Goal: Transaction & Acquisition: Obtain resource

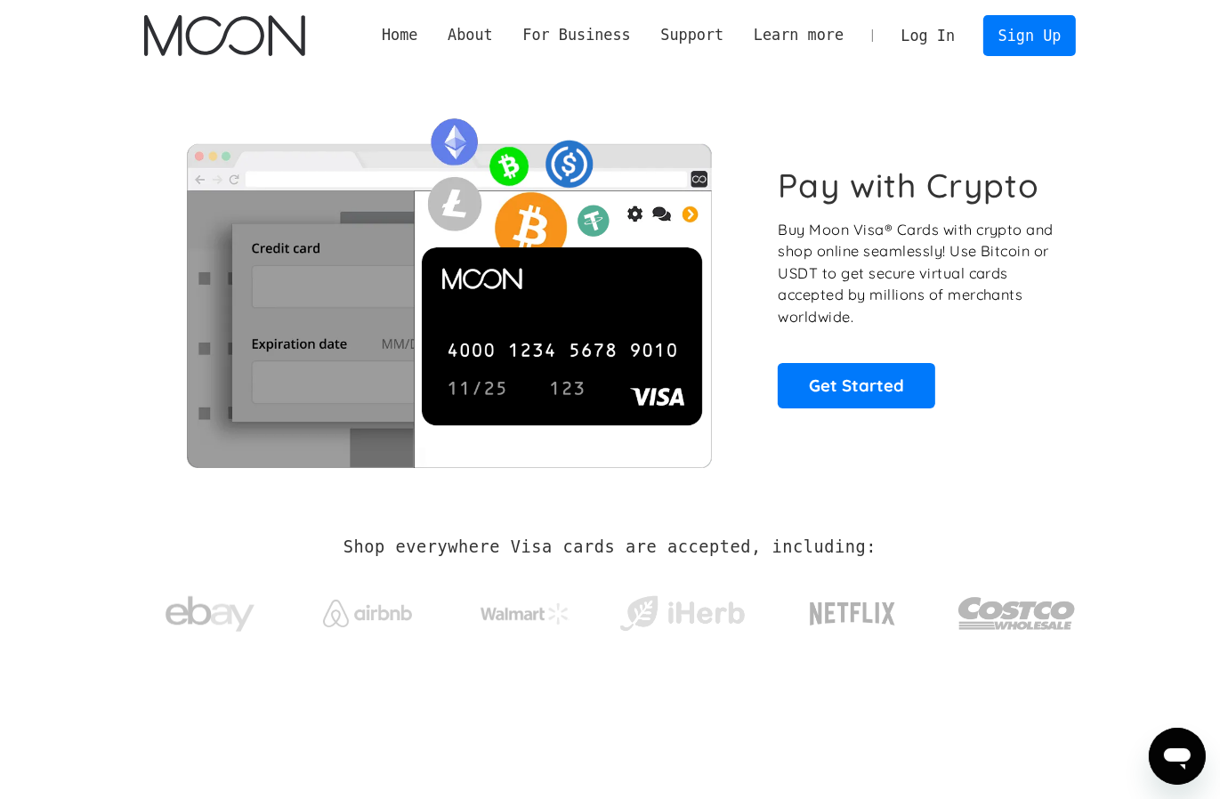
click at [935, 29] on link "Log In" at bounding box center [928, 35] width 84 height 39
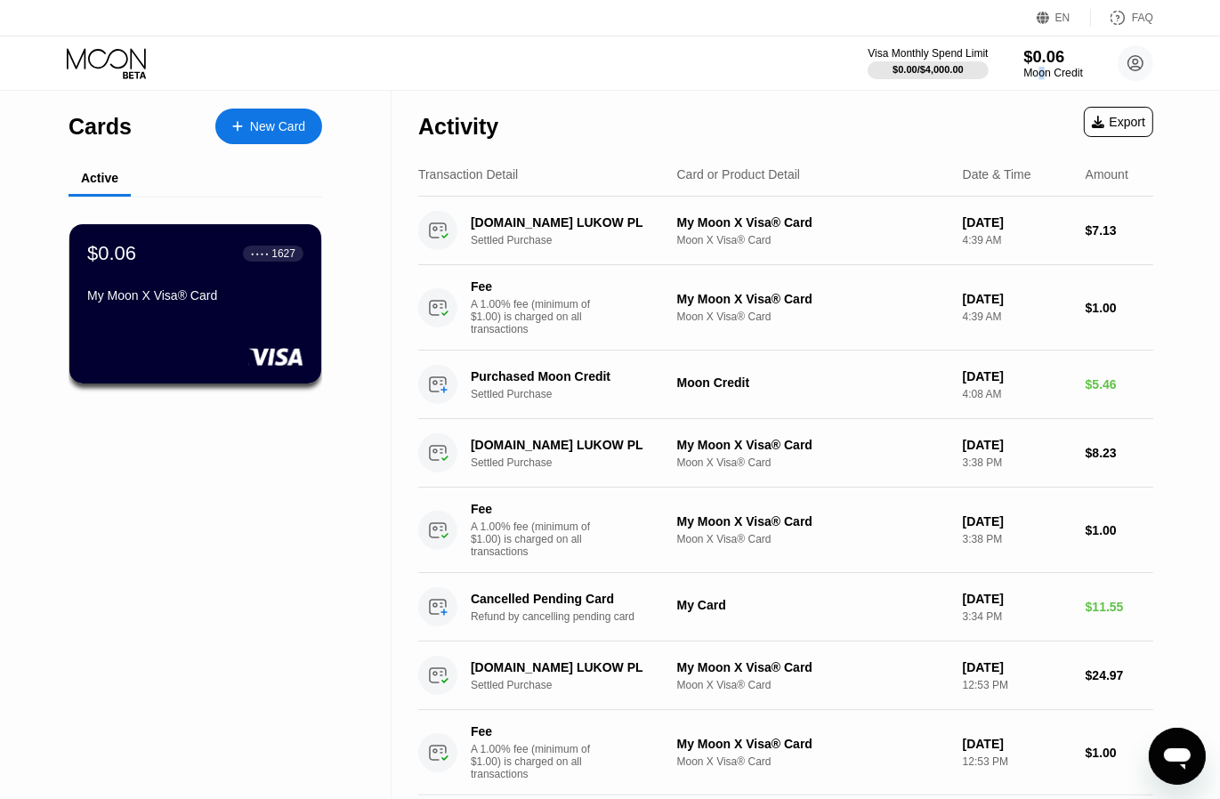
drag, startPoint x: 1042, startPoint y: 75, endPoint x: 975, endPoint y: 115, distance: 77.8
click at [1040, 75] on div "Moon Credit" at bounding box center [1053, 73] width 60 height 12
click at [1044, 69] on div "Moon Credit" at bounding box center [1053, 73] width 60 height 12
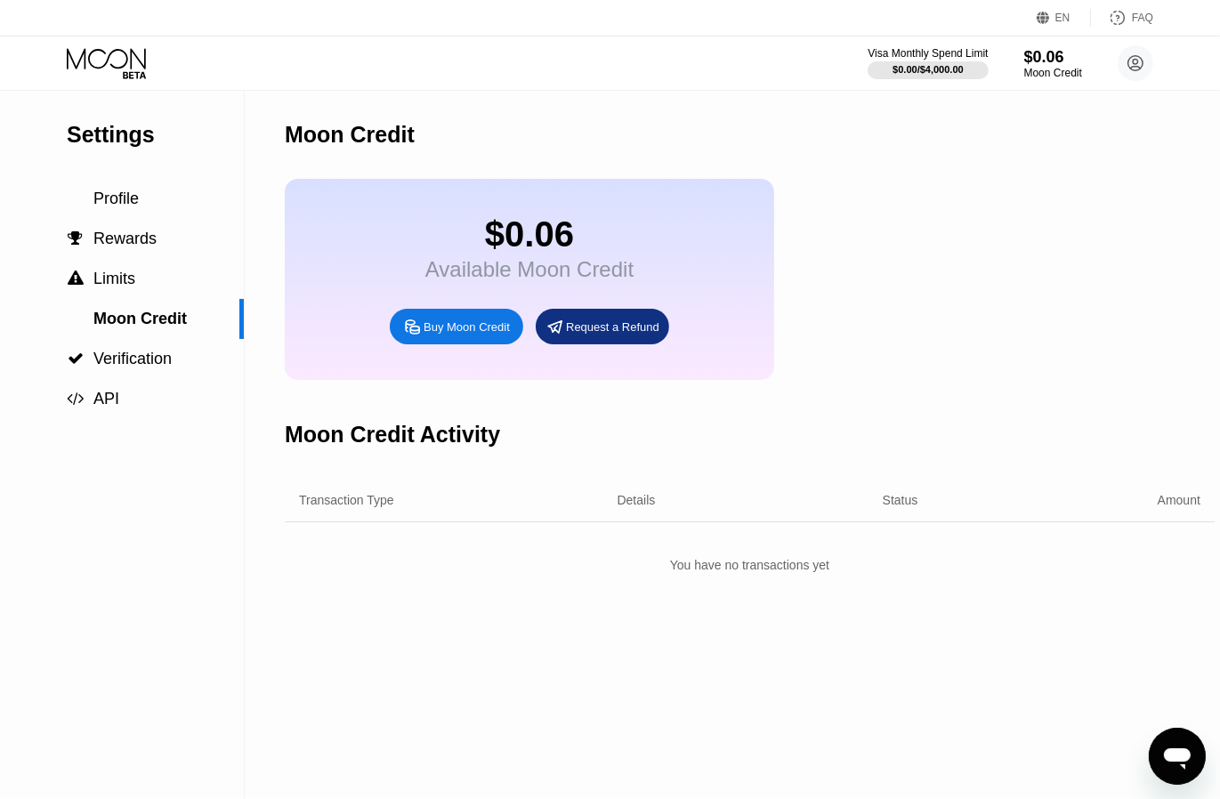
click at [424, 335] on div "Buy Moon Credit" at bounding box center [466, 326] width 86 height 15
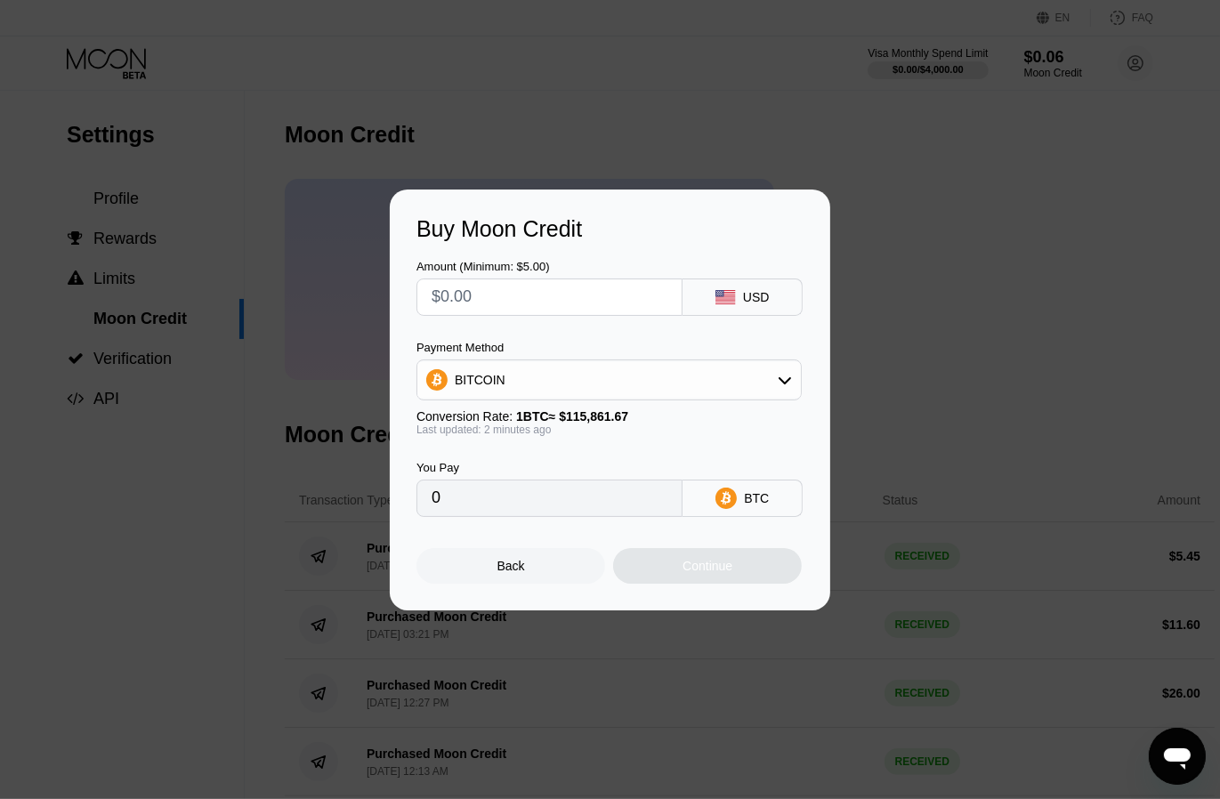
click at [496, 288] on input "text" at bounding box center [549, 297] width 236 height 36
click at [510, 305] on input "text" at bounding box center [549, 297] width 236 height 36
click at [500, 264] on div "Amount (Minimum: $5.00)" at bounding box center [549, 266] width 266 height 13
click at [438, 291] on input "text" at bounding box center [549, 297] width 236 height 36
type input "$4"
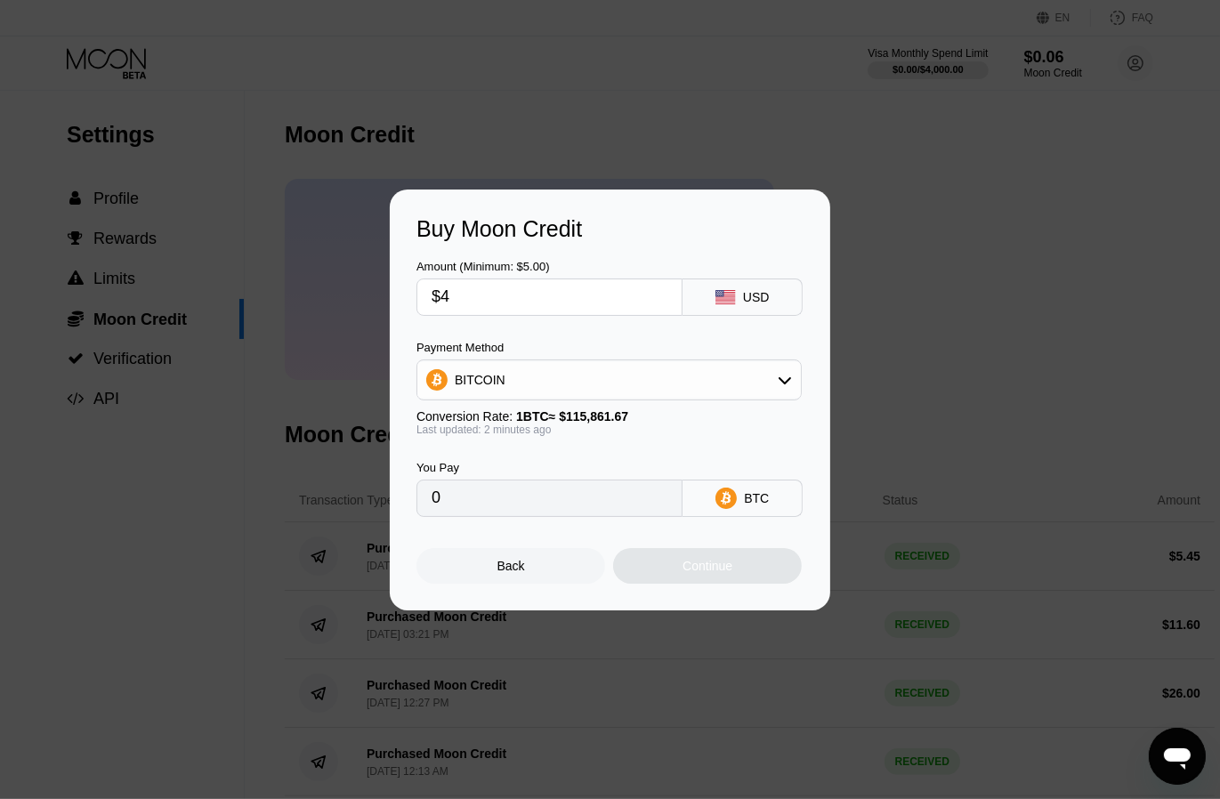
type input "0.00003453"
type input "$4.6"
type input "0.00003971"
type input "$4.6"
click at [738, 382] on div "BITCOIN" at bounding box center [608, 380] width 383 height 36
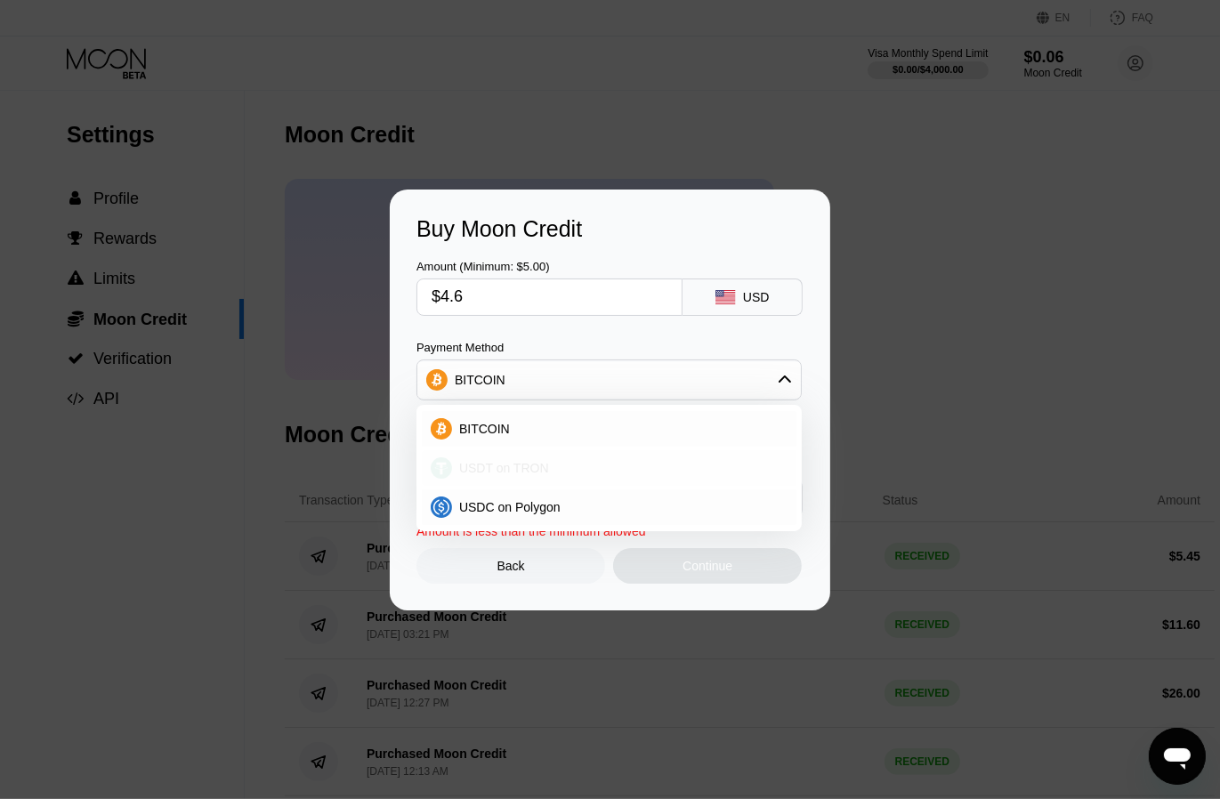
click at [626, 455] on div "USDT on TRON" at bounding box center [609, 468] width 375 height 36
type input "4.65"
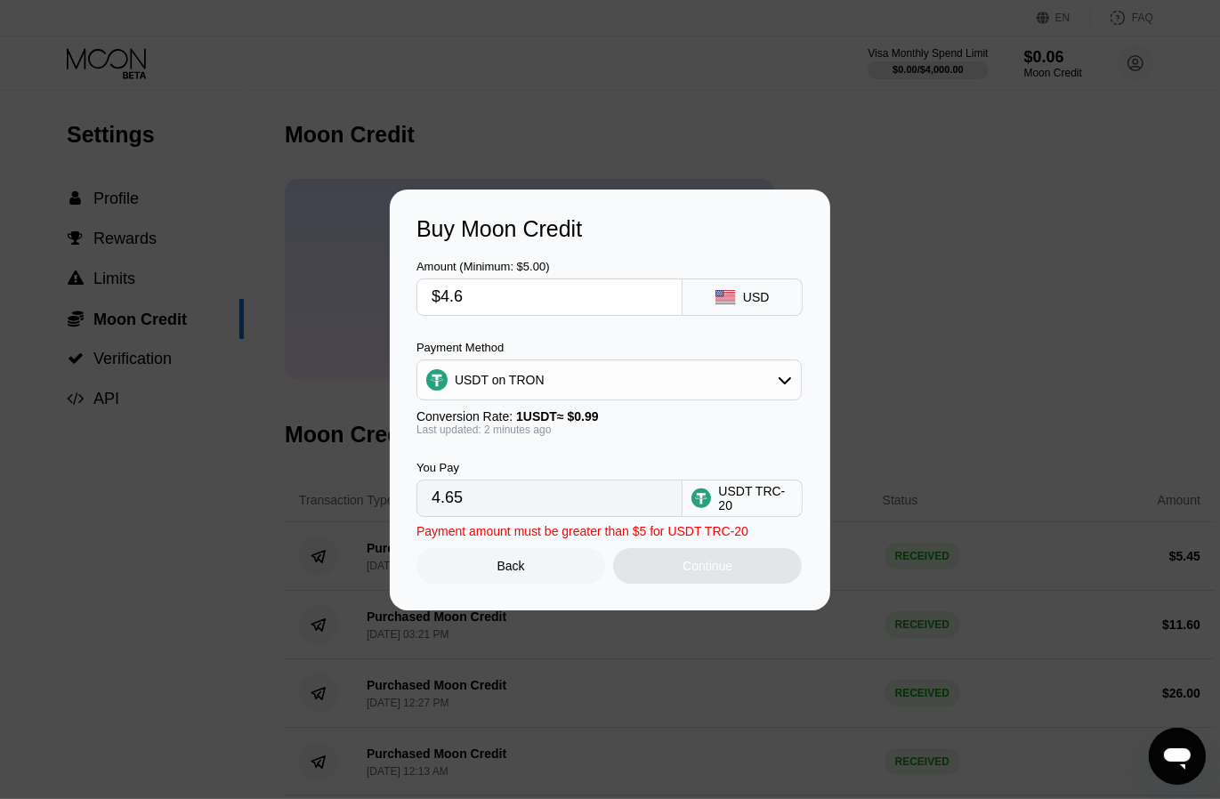
click at [477, 285] on input "$4.6" at bounding box center [549, 297] width 236 height 36
type input "$5"
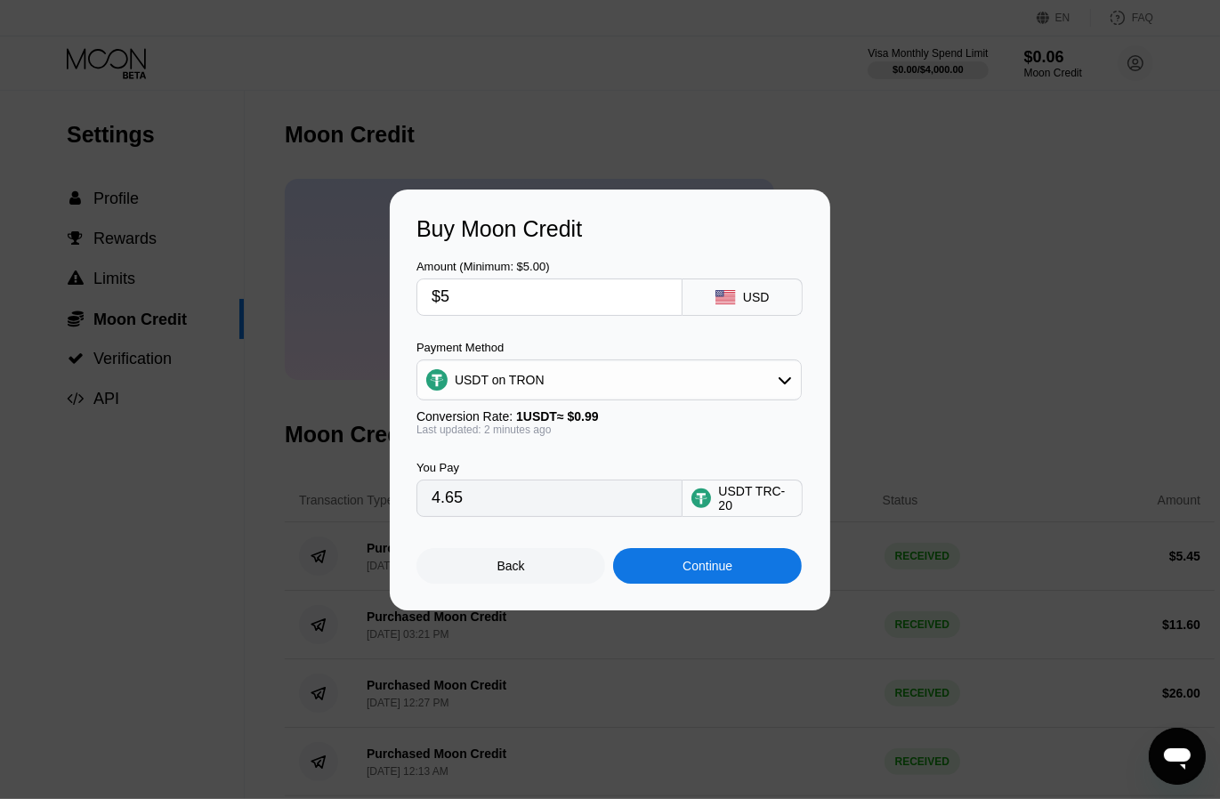
type input "5.05"
type input "$5.5"
type input "5.56"
type input "$5.5"
click at [676, 570] on div "Continue" at bounding box center [707, 566] width 189 height 36
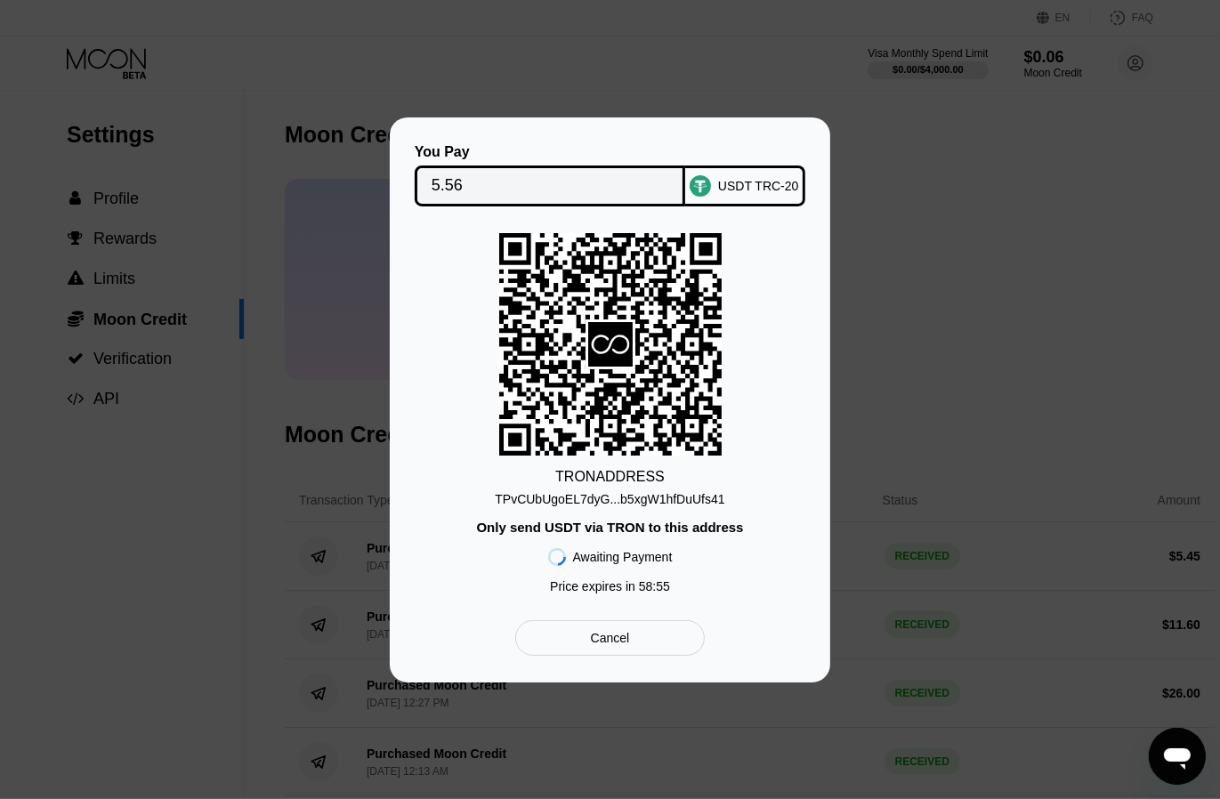
click at [520, 171] on input "5.56" at bounding box center [550, 186] width 238 height 36
click at [638, 504] on div "TPvCUbUgoEL7dyG...b5xgW1hfDuUfs41" at bounding box center [610, 499] width 230 height 14
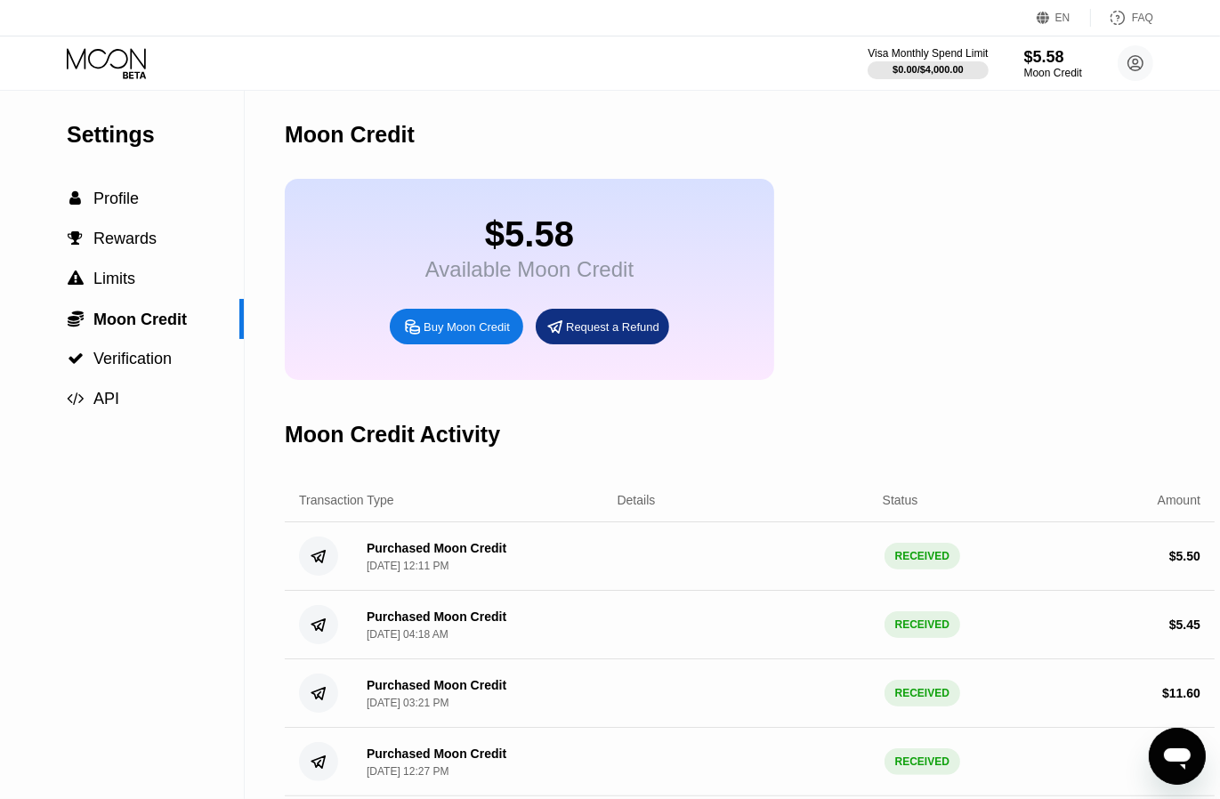
click at [130, 72] on icon at bounding box center [134, 74] width 23 height 7
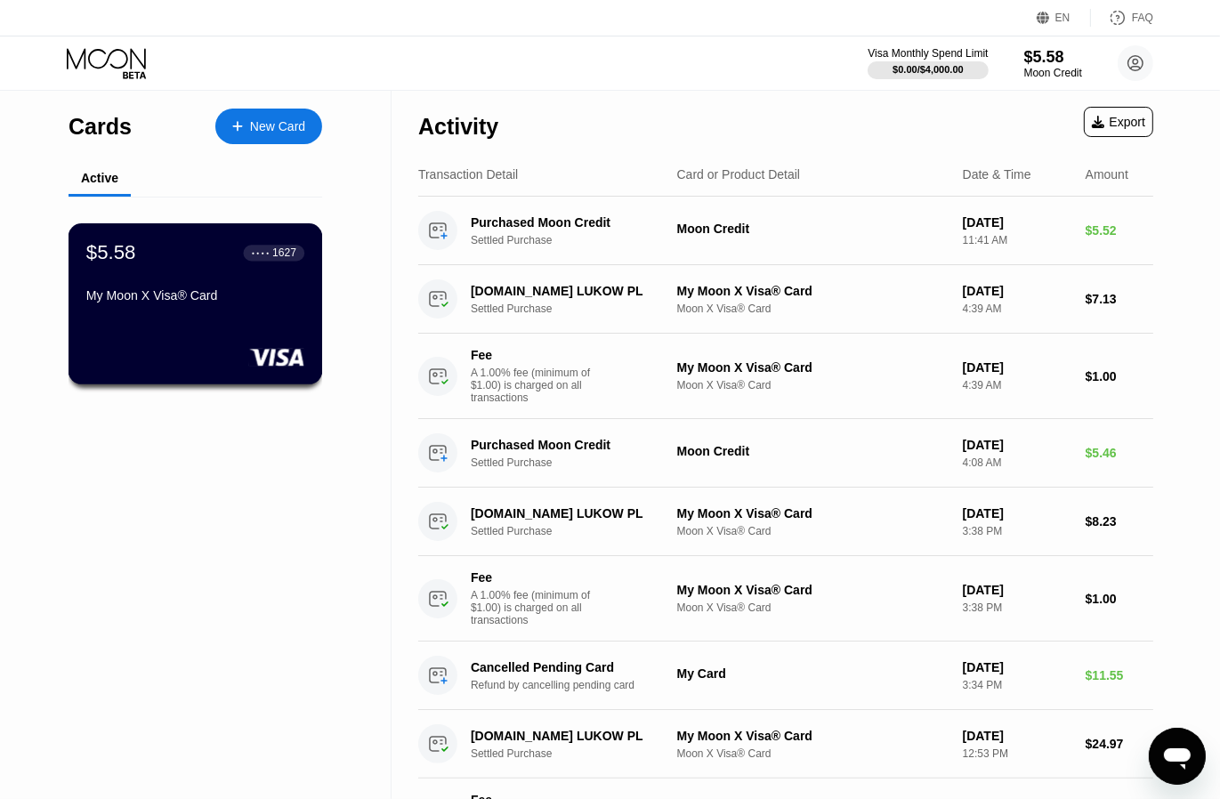
click at [169, 258] on div "$5.58 ● ● ● ● 1627" at bounding box center [195, 252] width 218 height 23
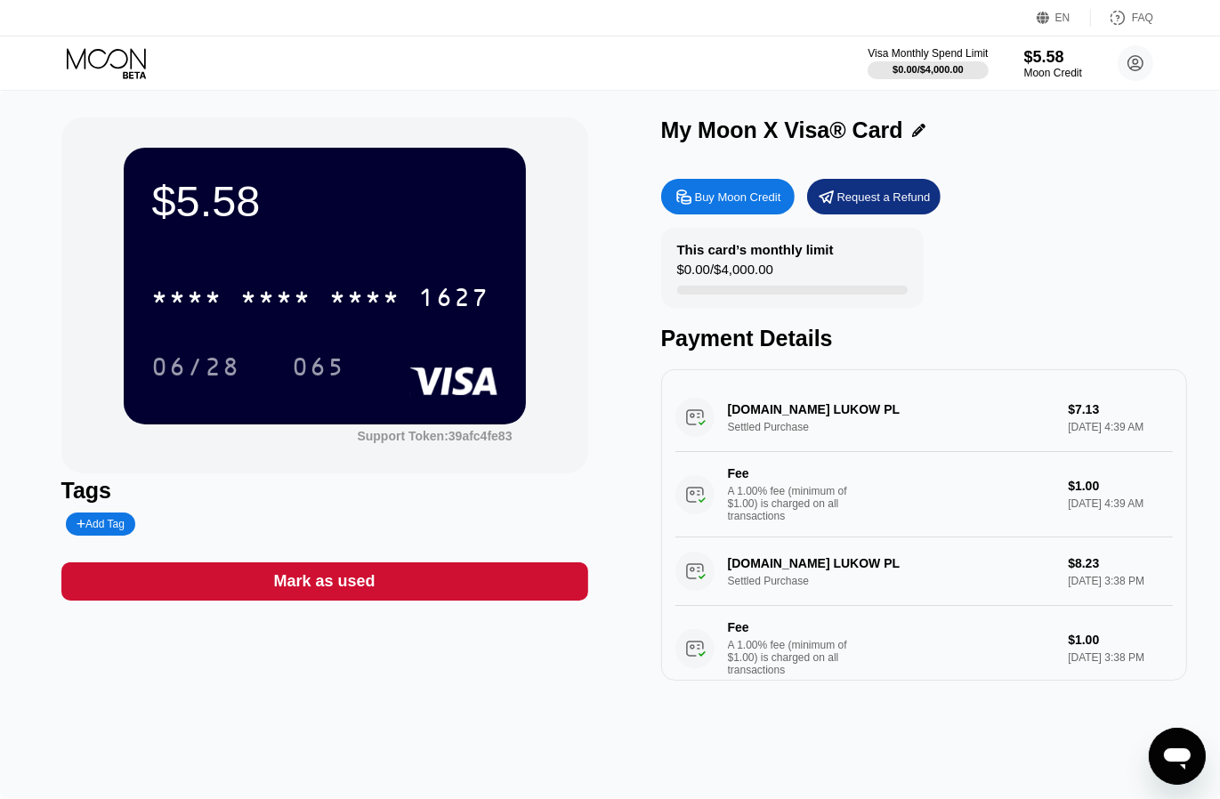
drag, startPoint x: 1092, startPoint y: 0, endPoint x: 595, endPoint y: 77, distance: 503.3
click at [595, 77] on div "Visa Monthly Spend Limit $0.00 / $4,000.00 $5.58 Moon Credit zabawkidzieciece41…" at bounding box center [610, 62] width 1220 height 53
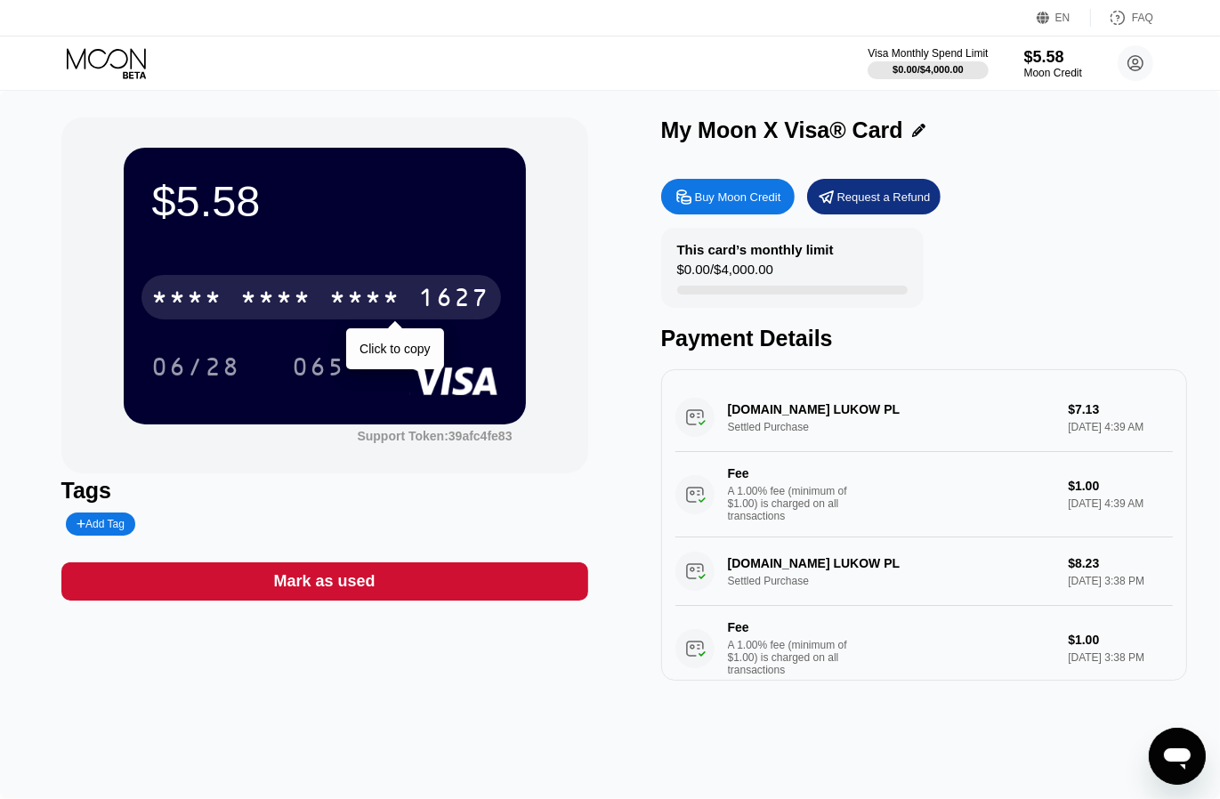
click at [436, 294] on div "1627" at bounding box center [454, 300] width 71 height 28
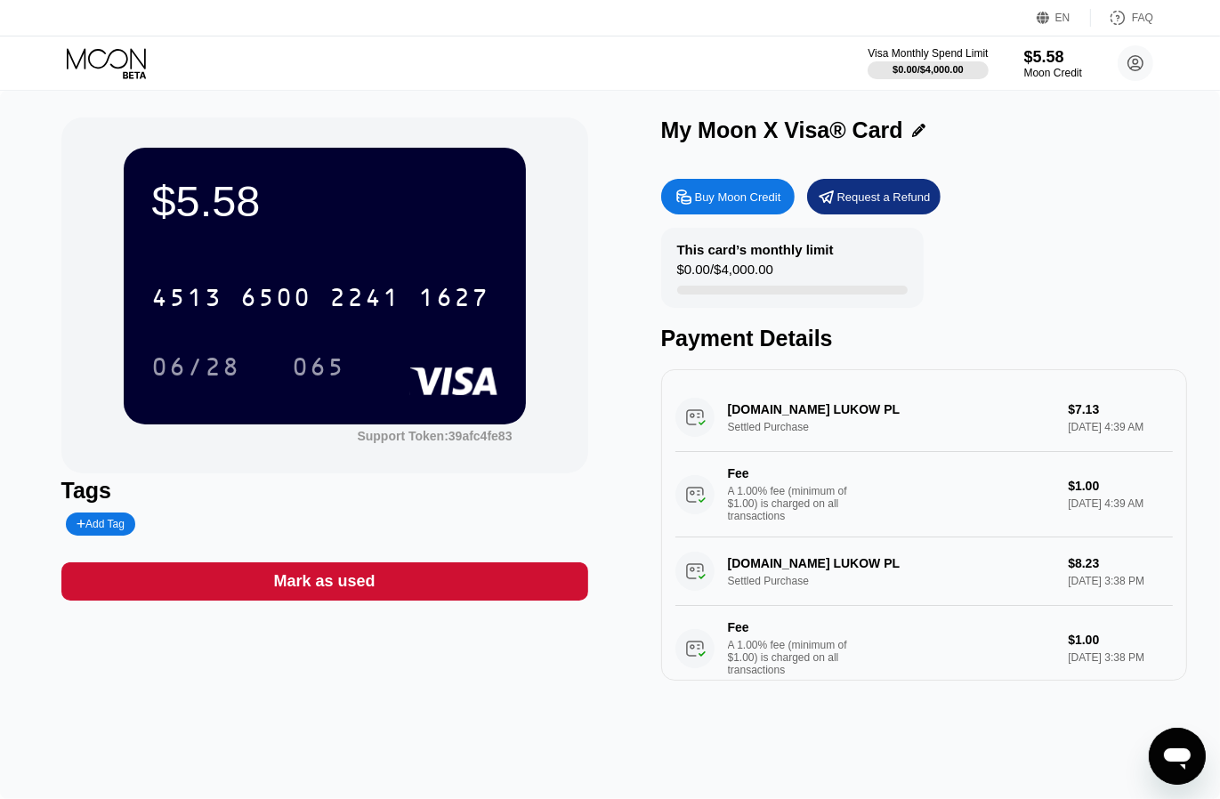
click at [343, 274] on div "4513 6500 2241 1627" at bounding box center [324, 292] width 345 height 60
click at [338, 294] on div "2241" at bounding box center [365, 300] width 71 height 28
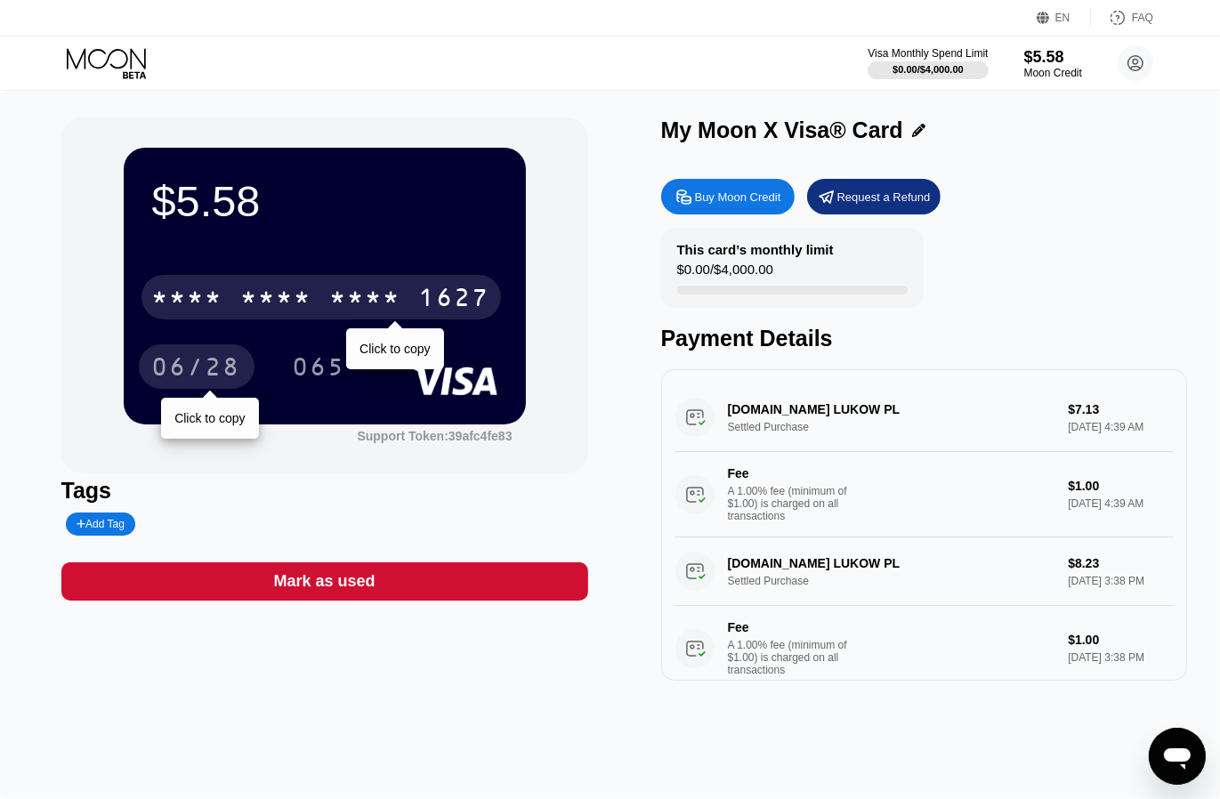
click at [221, 371] on div "06/28" at bounding box center [196, 369] width 89 height 28
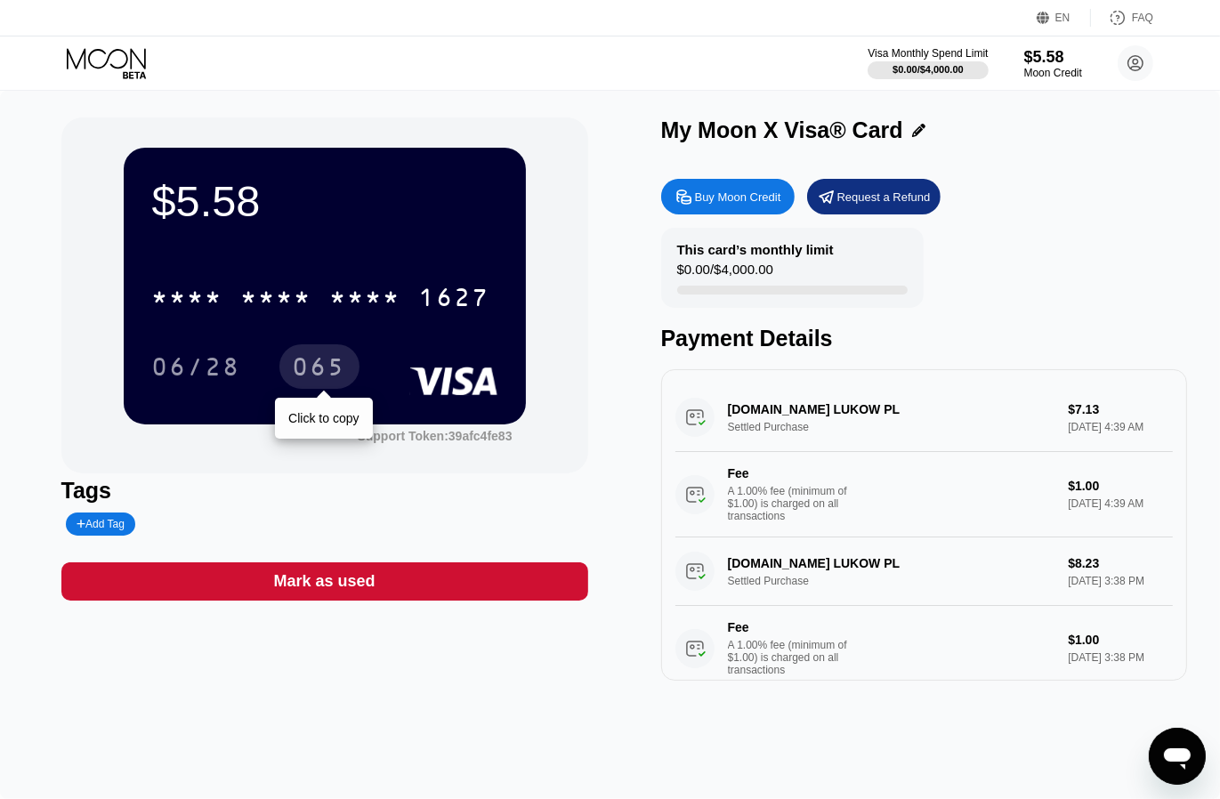
click at [331, 375] on div "065" at bounding box center [319, 369] width 53 height 28
